Goal: Complete application form

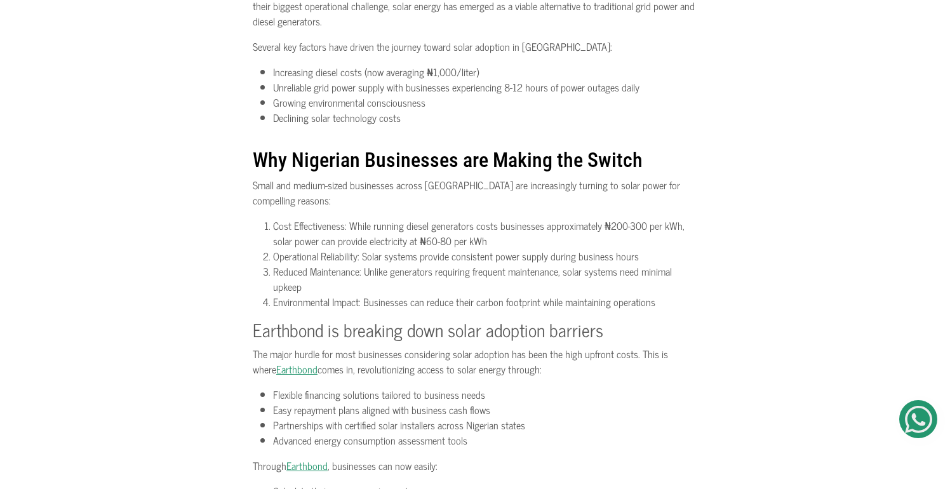
scroll to position [396, 0]
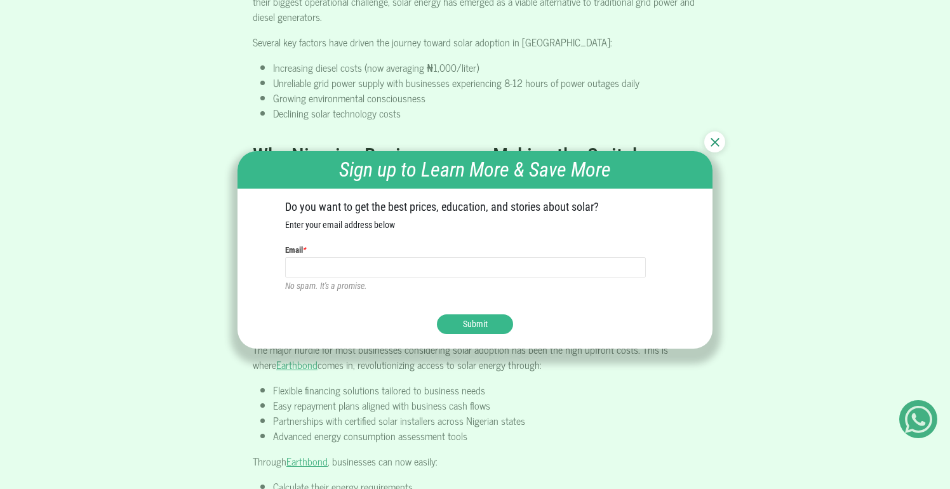
click at [716, 140] on img at bounding box center [715, 142] width 9 height 9
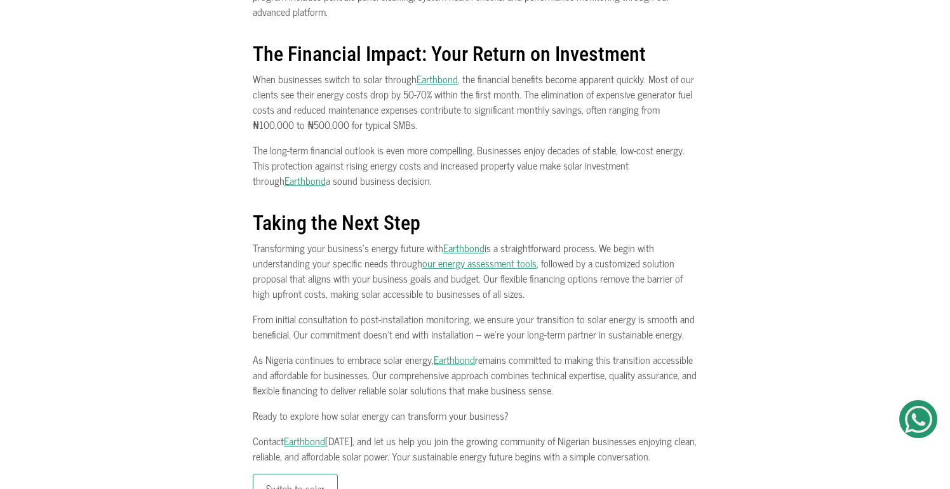
scroll to position [2738, 0]
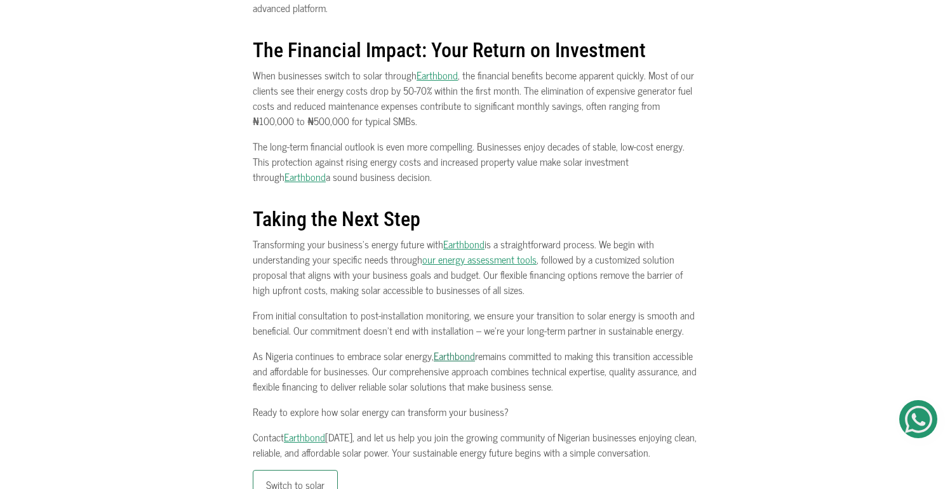
click at [450, 347] on link "Earthbond" at bounding box center [454, 355] width 41 height 17
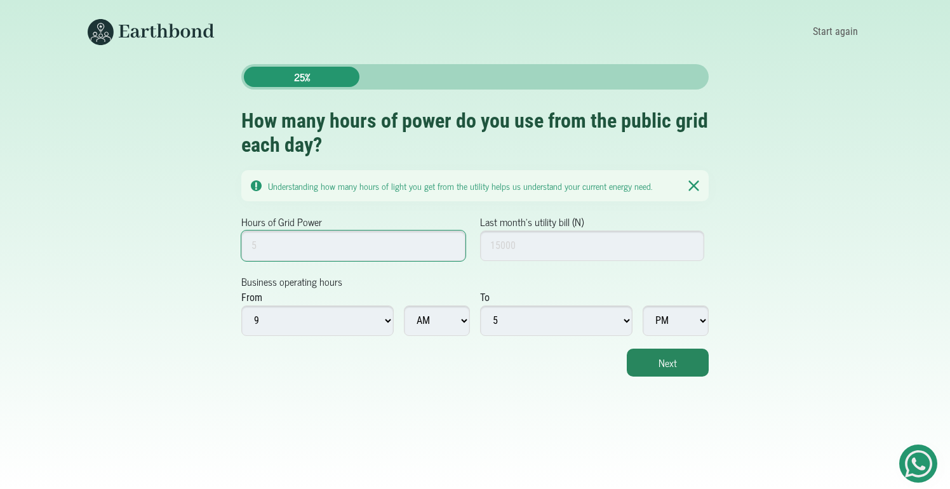
click at [307, 252] on input "Hours of Grid Power" at bounding box center [353, 246] width 224 height 30
type input "20"
click at [292, 321] on select "1 2 3 4 5 6 7 8 9 10 11 12" at bounding box center [317, 321] width 152 height 30
click at [496, 248] on input "40000" at bounding box center [592, 246] width 224 height 30
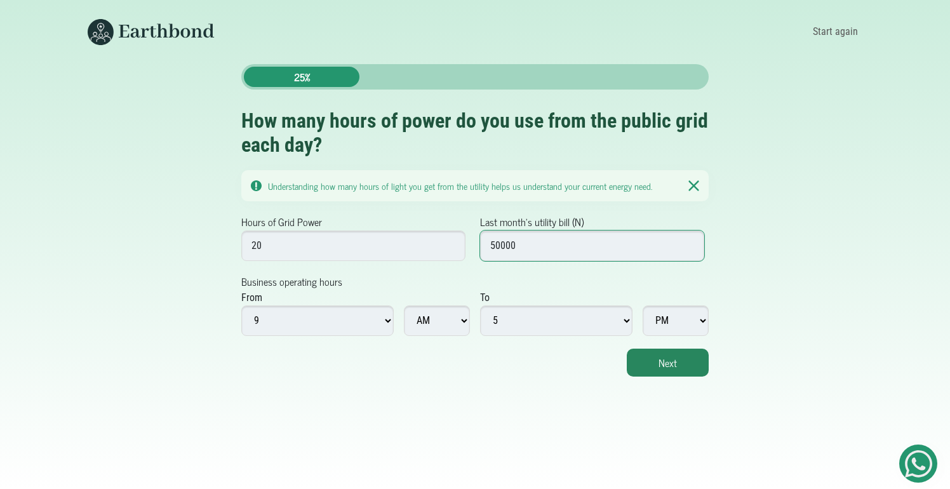
type input "50000"
click at [555, 322] on select "1 2 3 4 5 6 7 8 9 10 11 12" at bounding box center [556, 321] width 152 height 30
click at [480, 306] on select "1 2 3 4 5 6 7 8 9 10 11 12" at bounding box center [556, 321] width 152 height 30
click at [672, 364] on button "Next" at bounding box center [668, 363] width 82 height 28
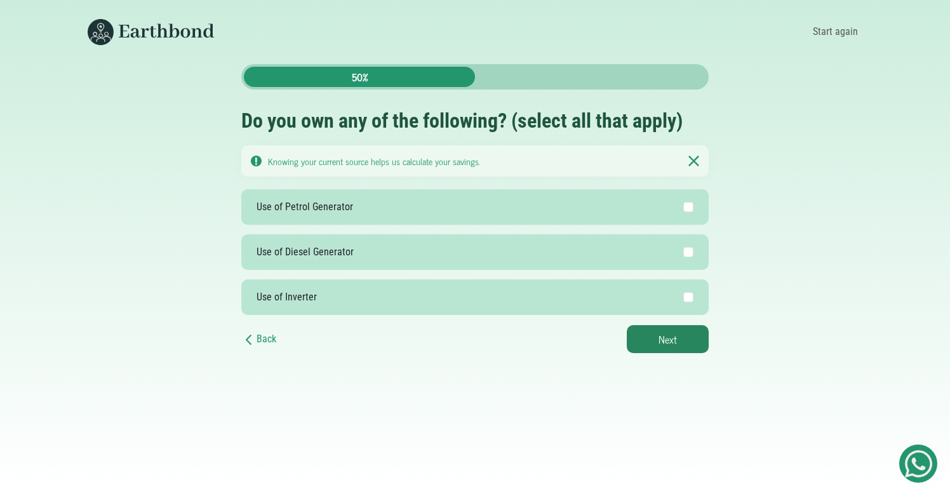
click at [692, 210] on input "Use of Petrol Generator" at bounding box center [689, 207] width 10 height 10
checkbox input "true"
click at [670, 342] on button "Next" at bounding box center [668, 339] width 82 height 28
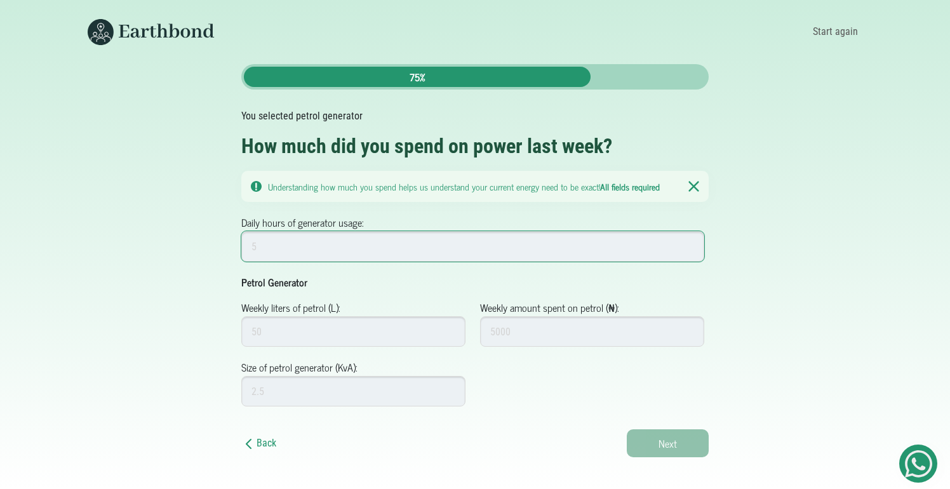
click at [327, 248] on input "Daily hours of generator usage:" at bounding box center [472, 246] width 463 height 30
type input "1"
type input "2"
click at [308, 314] on label "Weekly liters of petrol (L):" at bounding box center [290, 307] width 99 height 15
click at [308, 316] on input "Weekly liters of petrol (L):" at bounding box center [353, 331] width 224 height 30
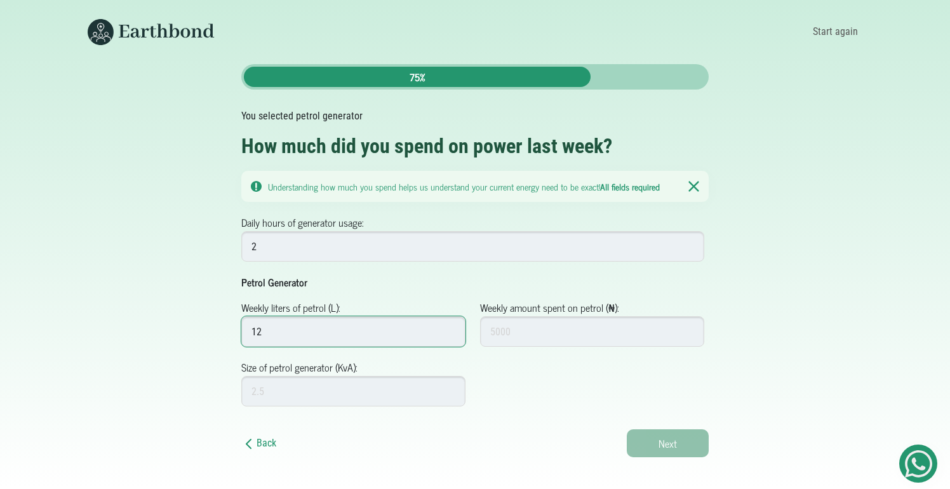
type input "12"
type input "5000"
click at [353, 394] on input "Size of petrol generator (KvA):" at bounding box center [353, 391] width 224 height 30
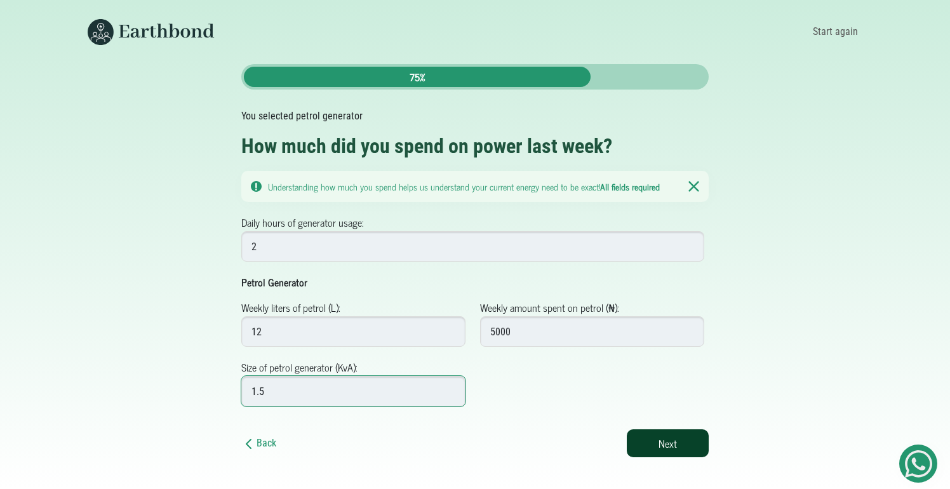
type input "1.5"
click at [663, 445] on button "Next" at bounding box center [668, 443] width 82 height 28
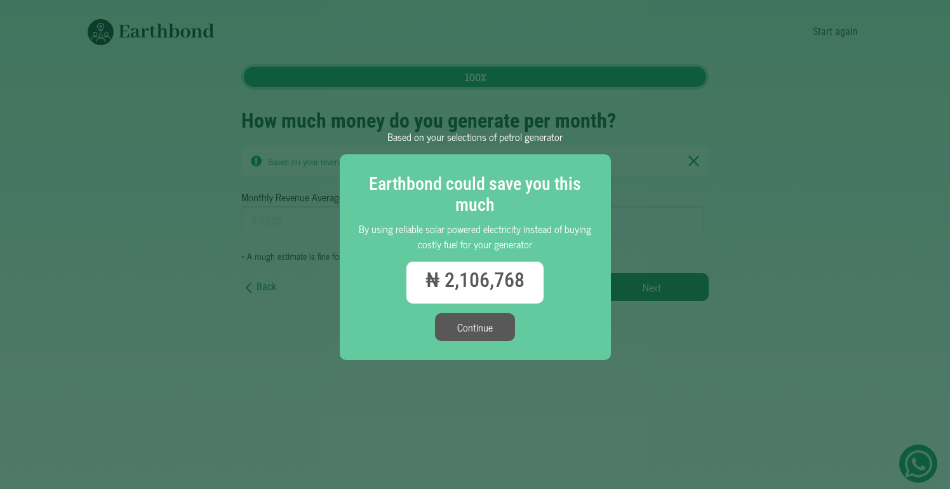
click at [476, 326] on button "Continue" at bounding box center [475, 327] width 80 height 28
